Goal: Find specific page/section

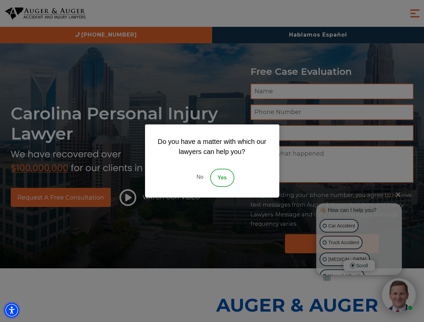
click at [12, 310] on img "Accessibility Menu" at bounding box center [11, 310] width 15 height 15
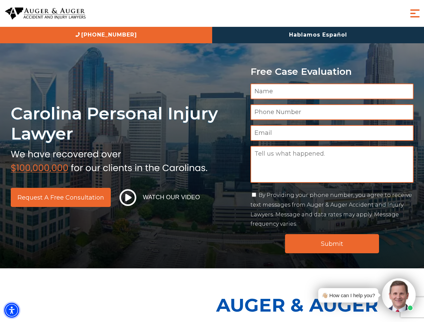
click at [12, 310] on img "Accessibility Menu" at bounding box center [11, 310] width 15 height 15
